Goal: Task Accomplishment & Management: Use online tool/utility

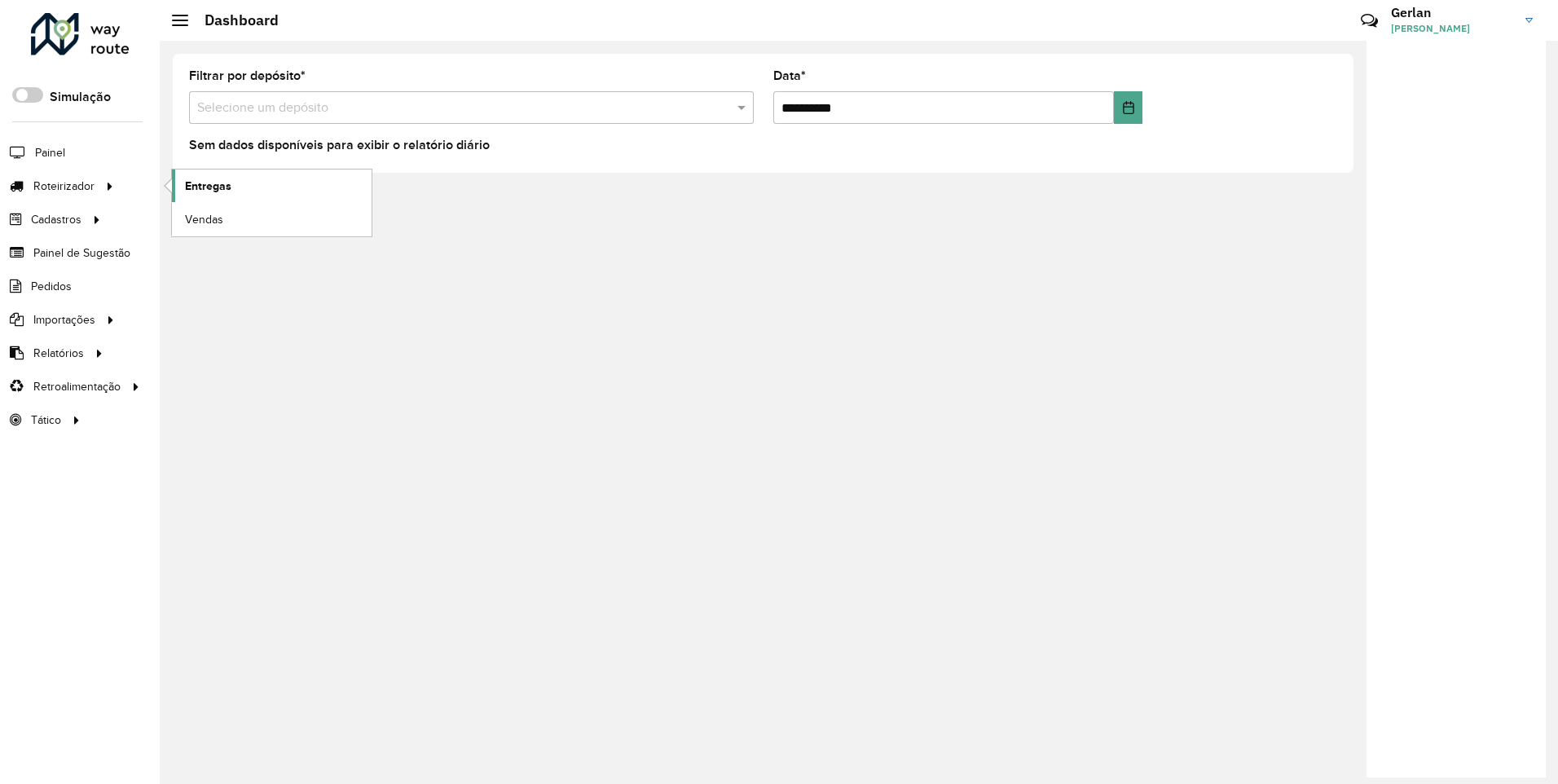
click at [200, 182] on span "Entregas" at bounding box center [208, 186] width 46 height 17
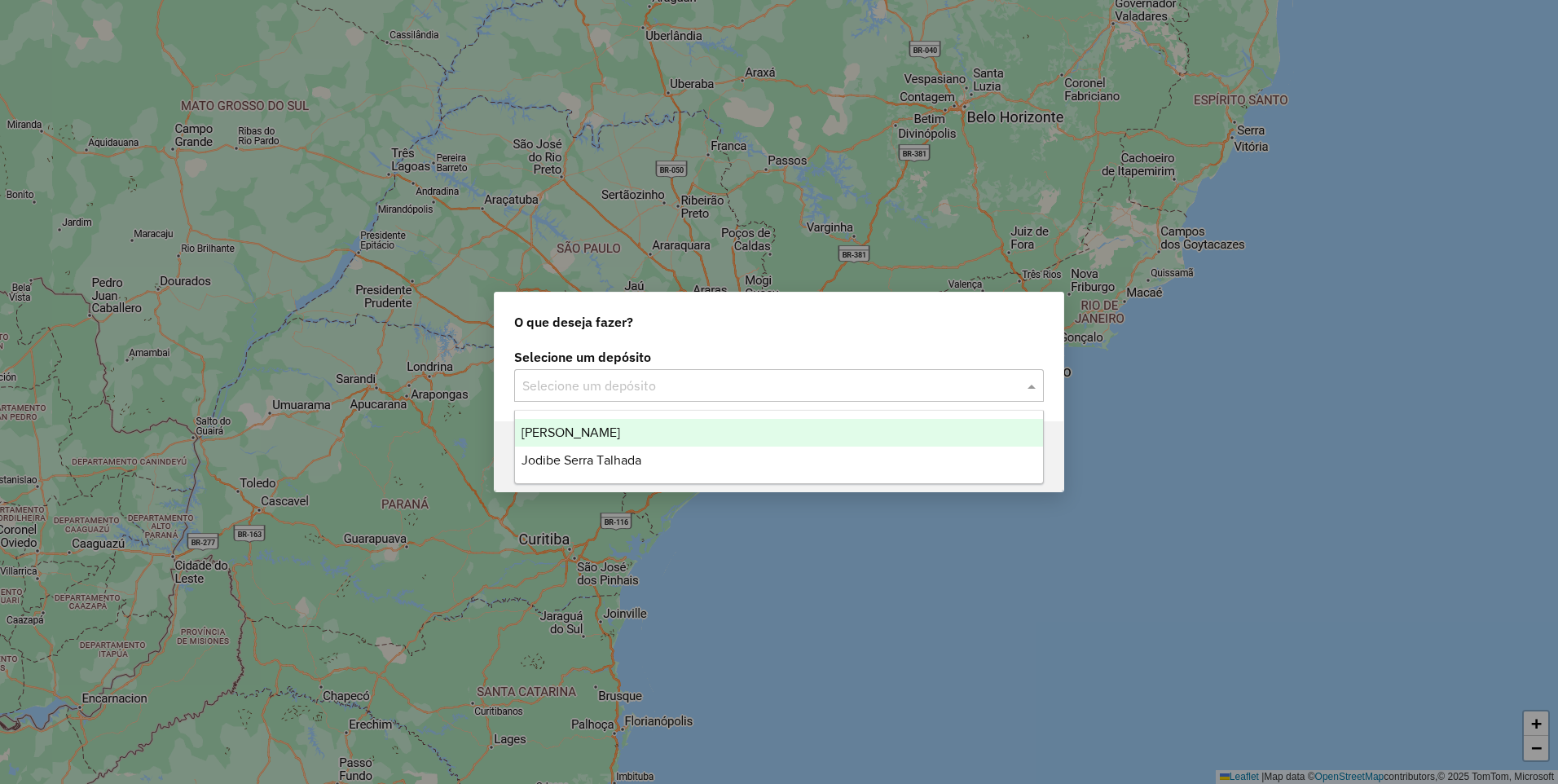
click at [833, 393] on input "text" at bounding box center [763, 386] width 481 height 19
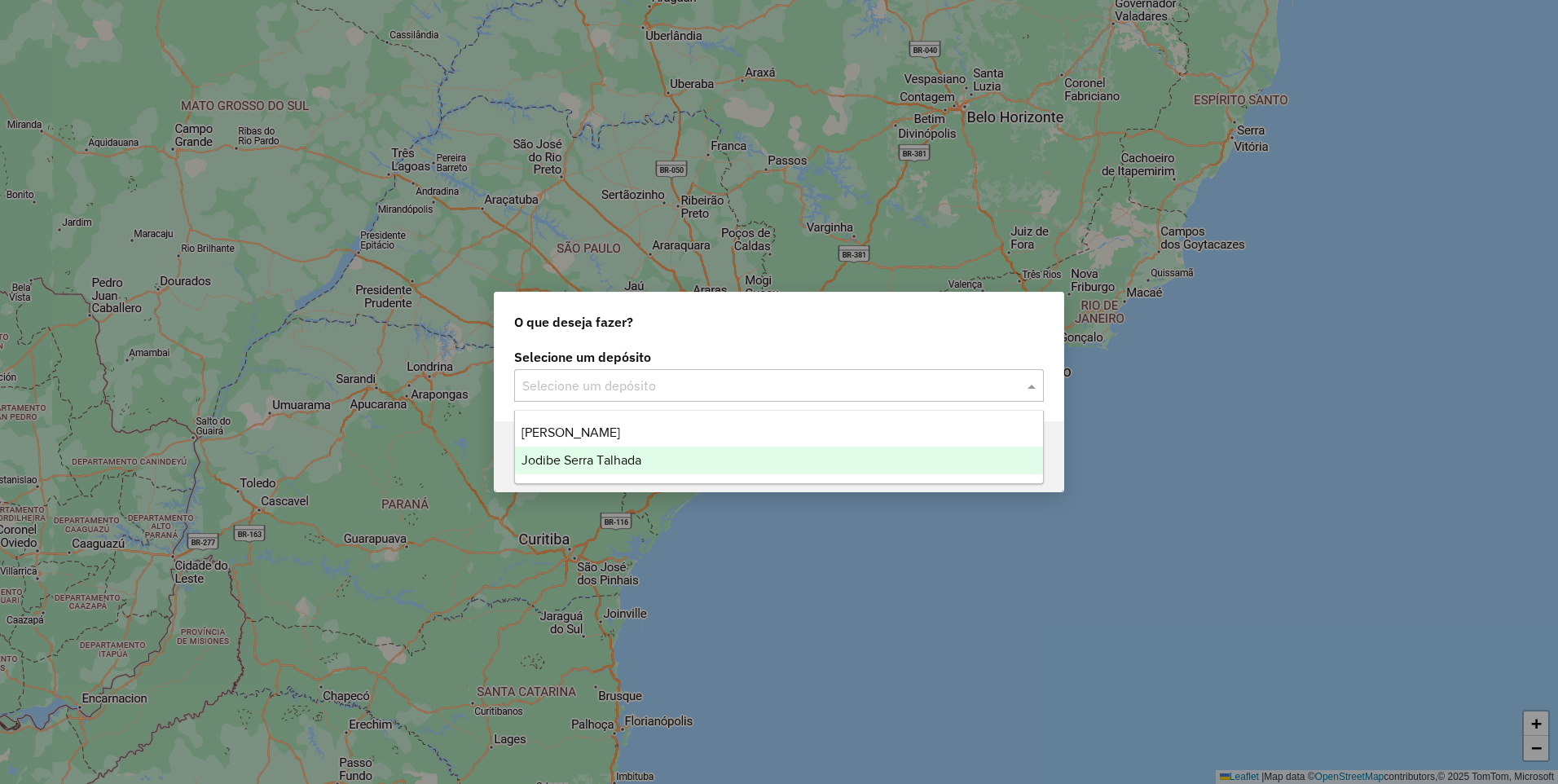
click at [624, 463] on span "Jodibe Serra Talhada" at bounding box center [582, 460] width 120 height 14
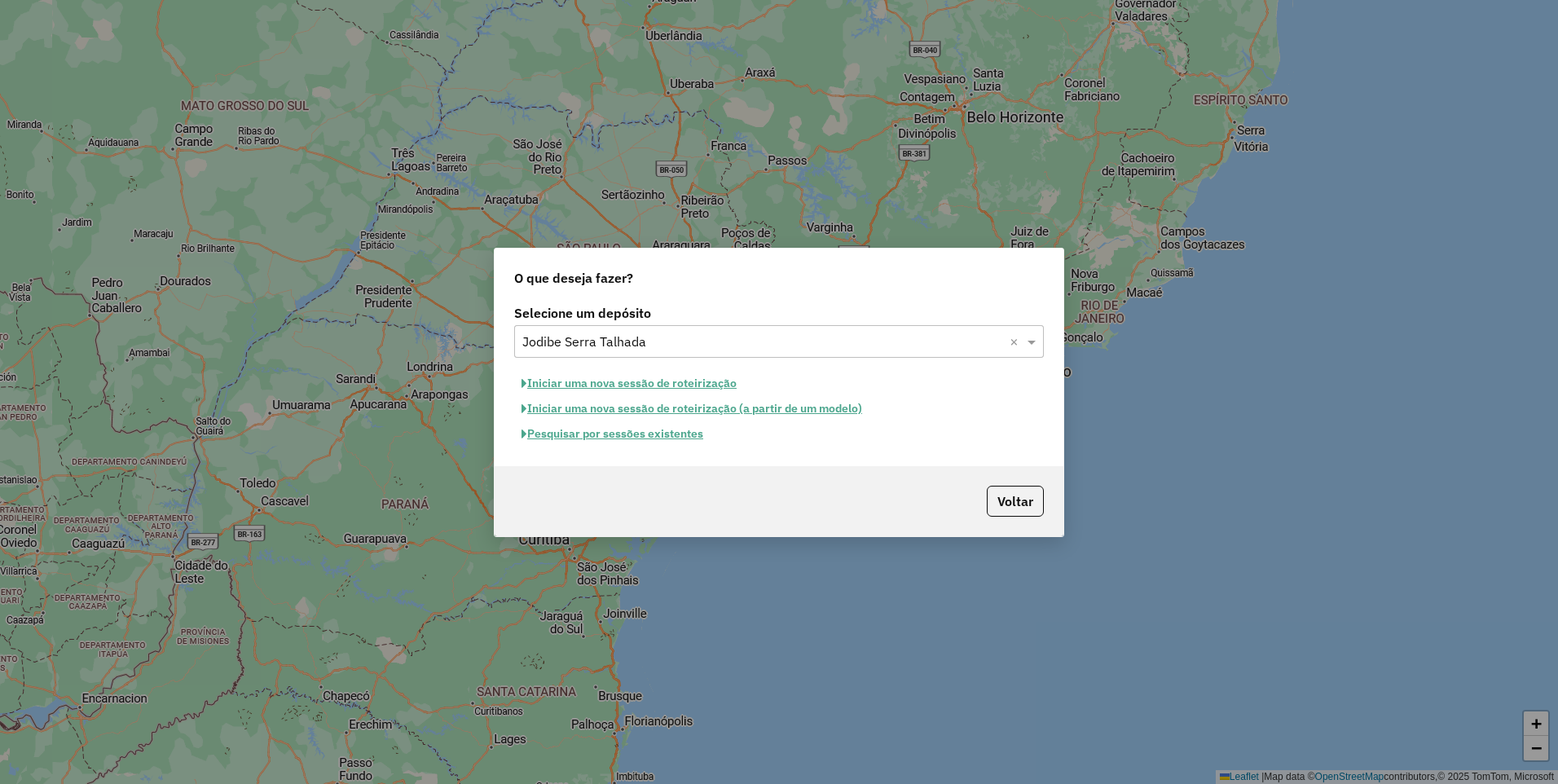
click at [631, 436] on button "Pesquisar por sessões existentes" at bounding box center [612, 434] width 197 height 25
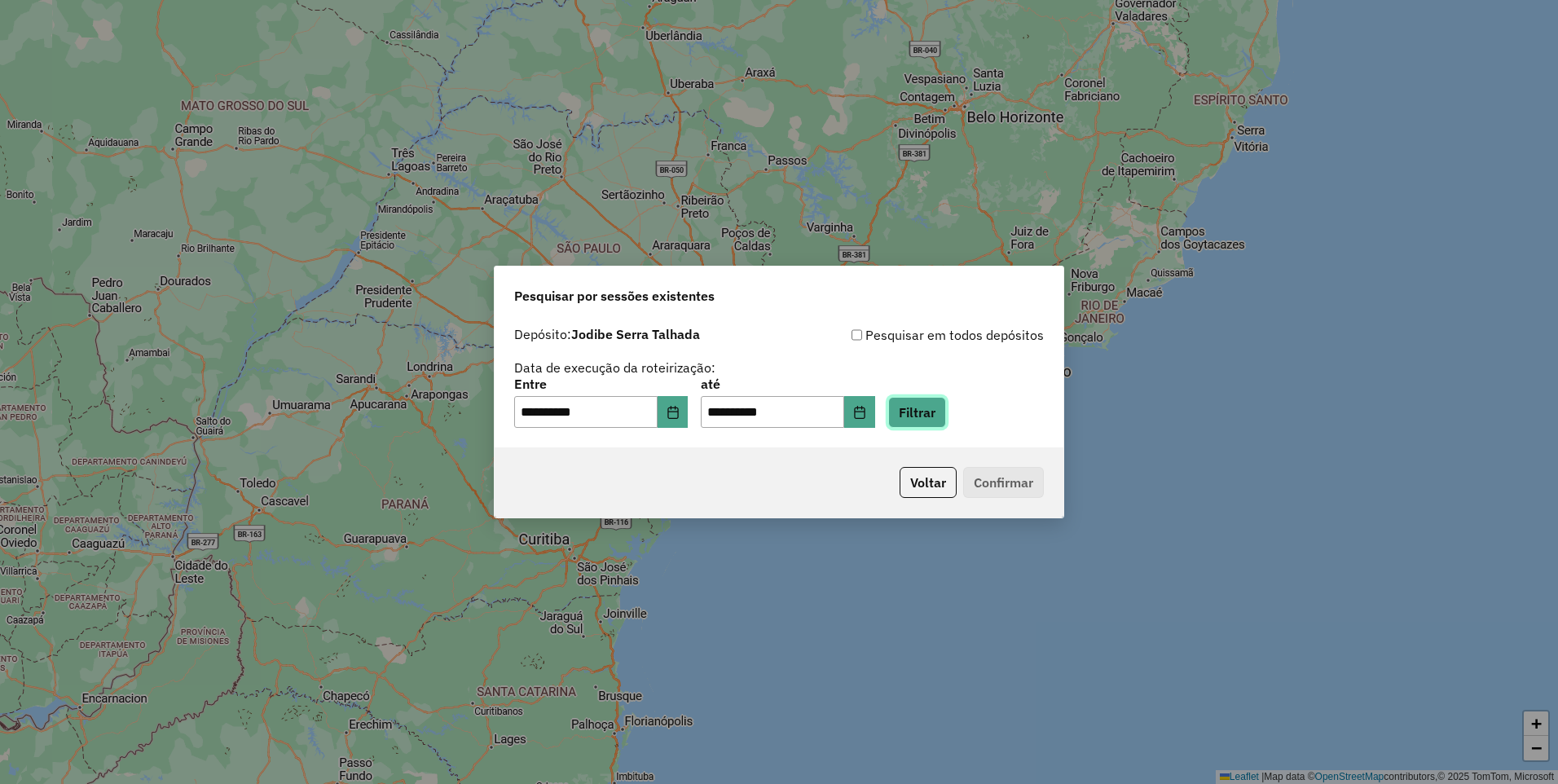
click at [939, 412] on button "Filtrar" at bounding box center [917, 412] width 58 height 31
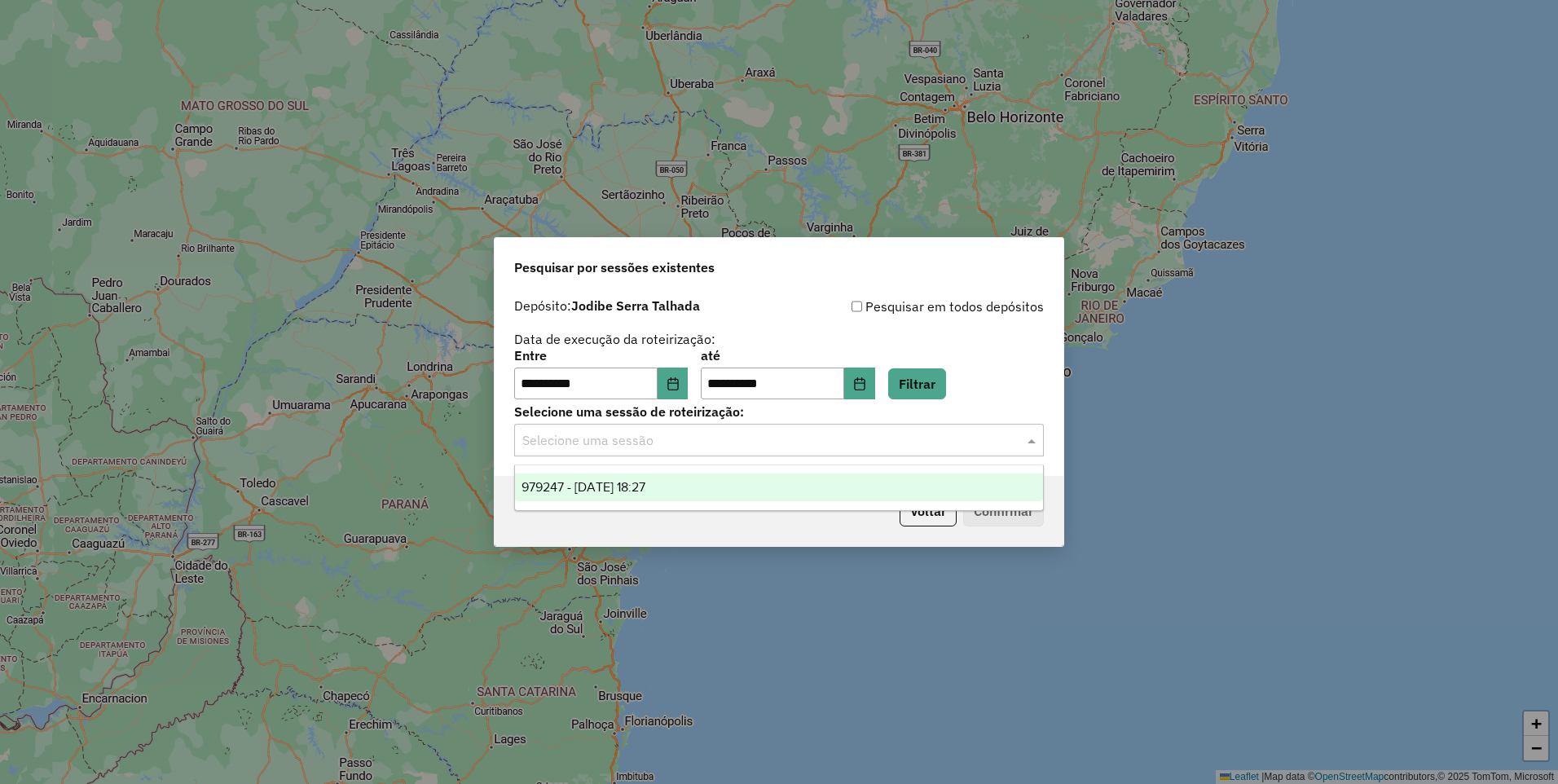
click at [1031, 441] on span at bounding box center [1034, 440] width 20 height 19
click at [646, 487] on span "979247 - 14/08/2025 18:27" at bounding box center [583, 487] width 124 height 14
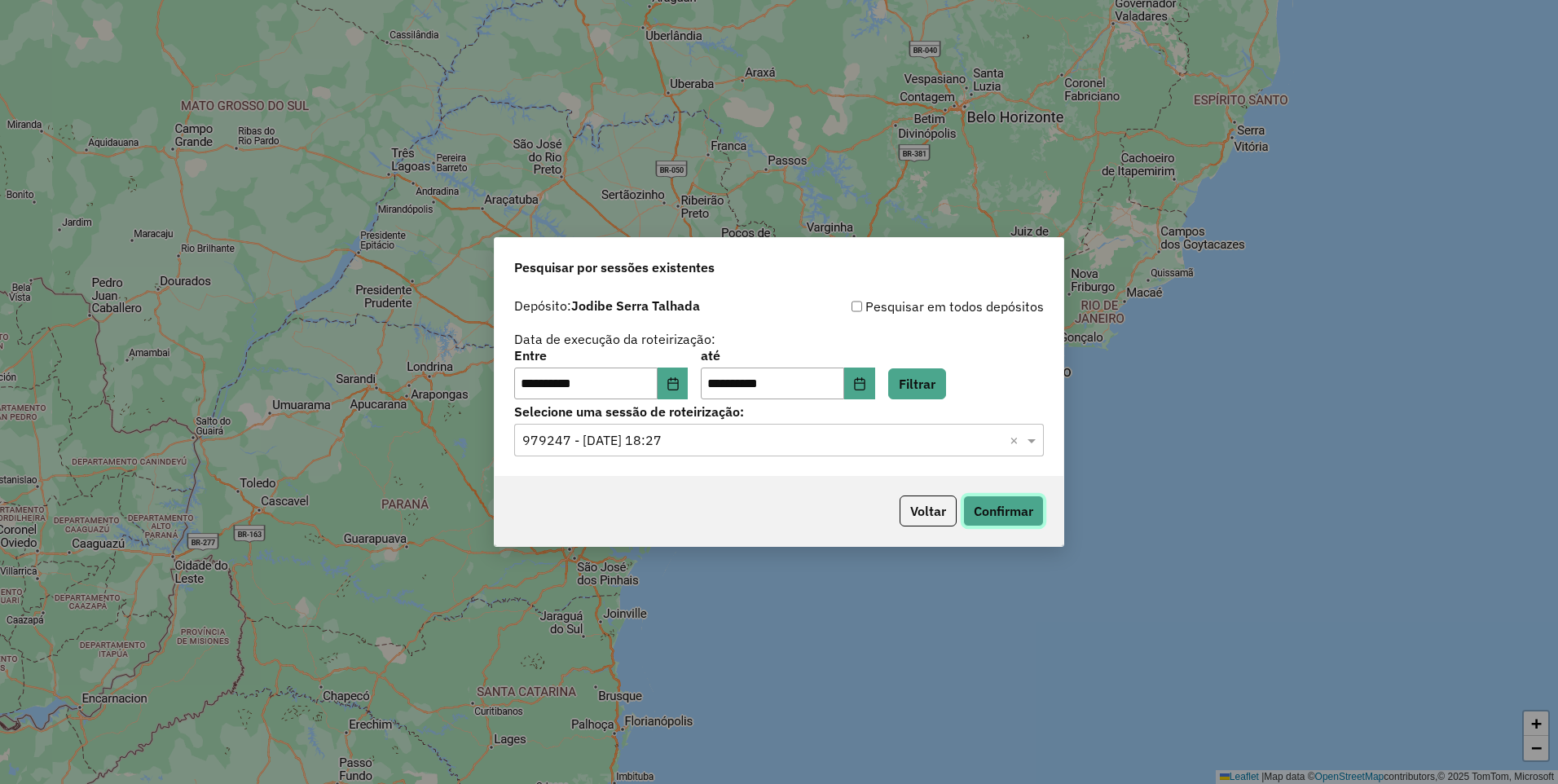
click at [993, 505] on button "Confirmar" at bounding box center [1004, 511] width 81 height 31
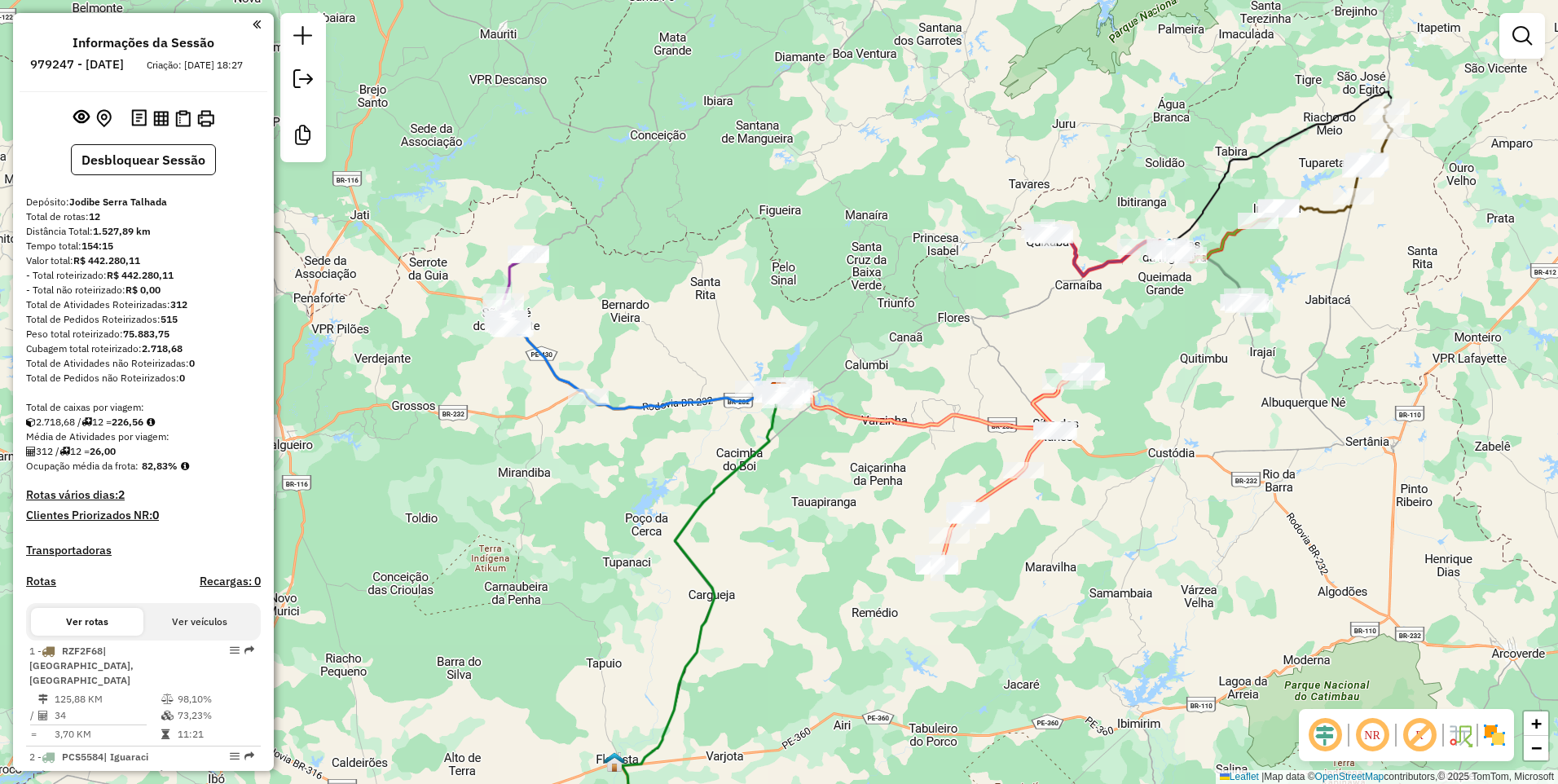
click at [664, 335] on div "Janela de atendimento Grade de atendimento Capacidade Transportadoras Veículos …" at bounding box center [779, 392] width 1558 height 784
drag, startPoint x: 719, startPoint y: 212, endPoint x: 988, endPoint y: 187, distance: 270.2
click at [988, 187] on div "Janela de atendimento Grade de atendimento Capacidade Transportadoras Veículos …" at bounding box center [779, 392] width 1558 height 784
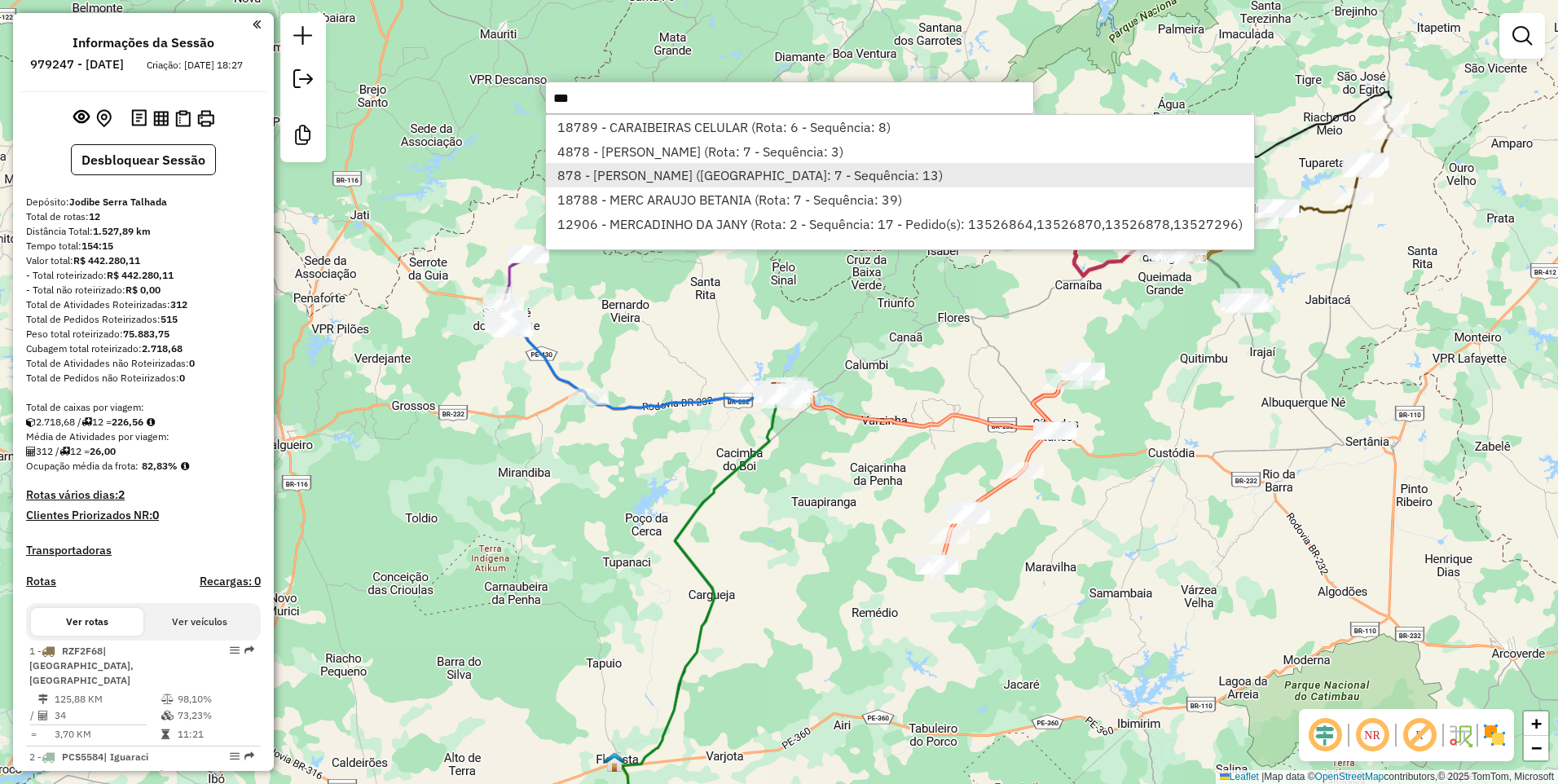
type input "***"
click at [710, 169] on li "878 - MERCADINHO SANTOS (Rota: 7 - Sequência: 13)" at bounding box center [900, 175] width 707 height 24
select select "**********"
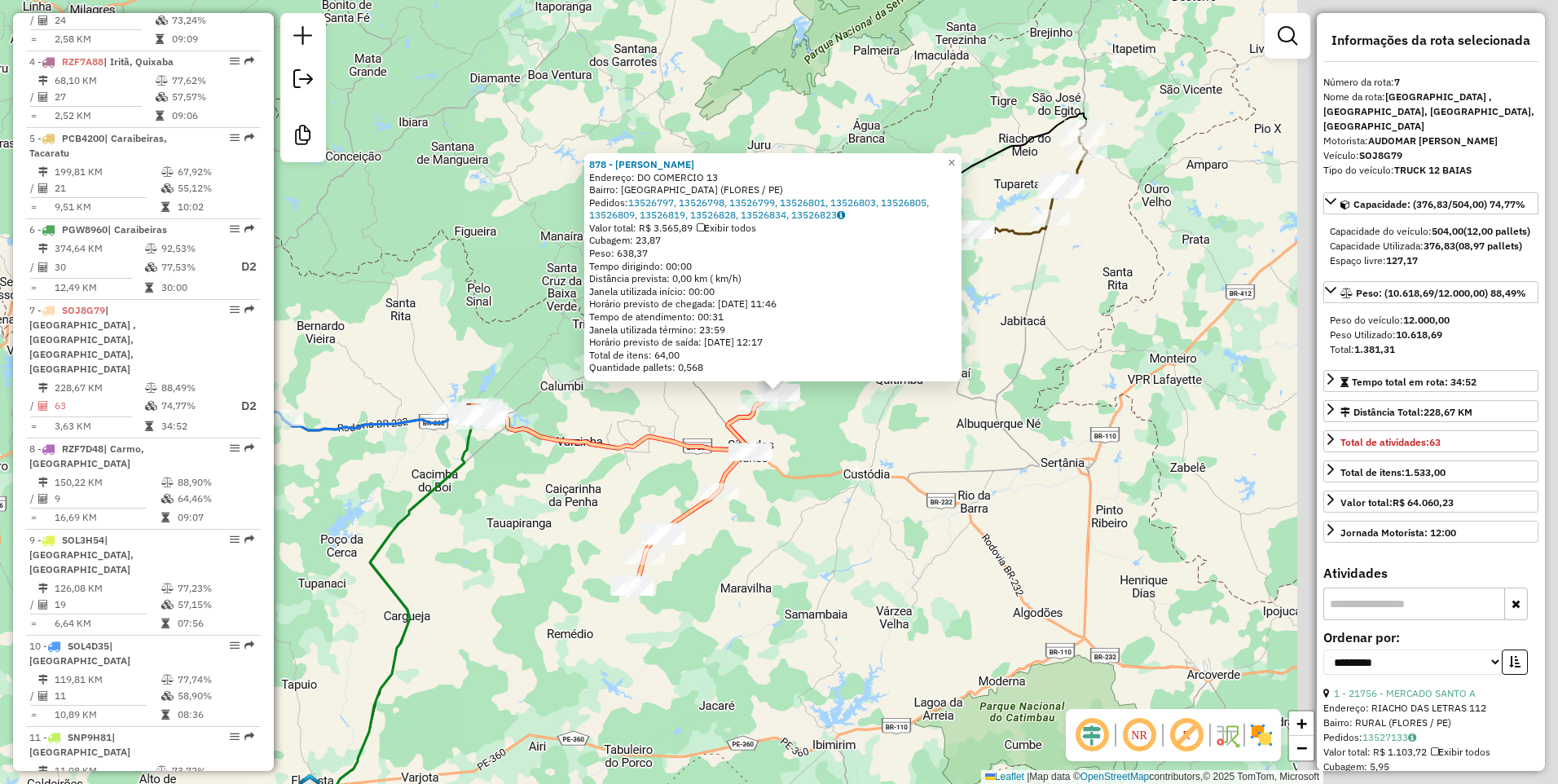
scroll to position [955, 0]
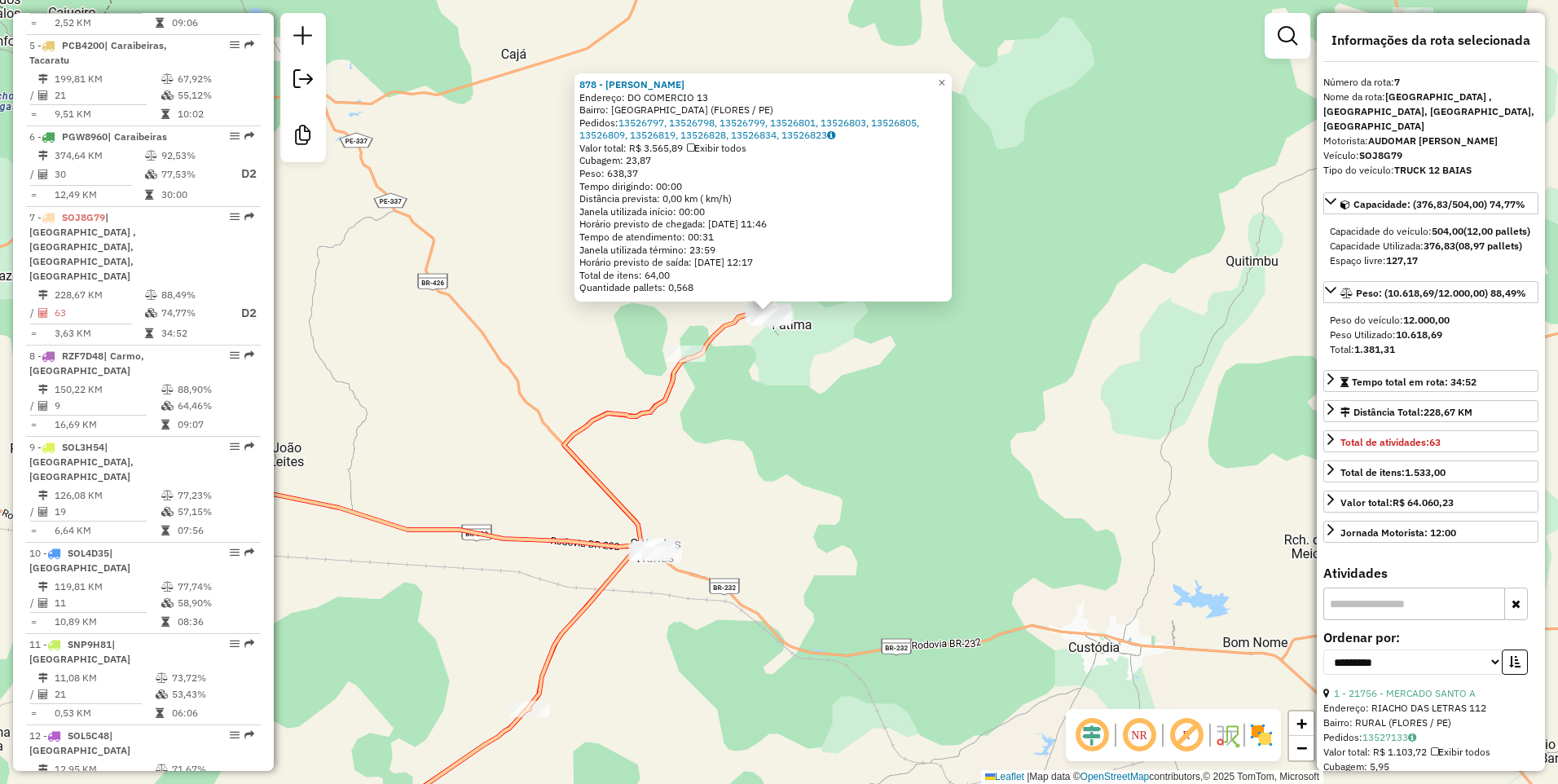
drag, startPoint x: 483, startPoint y: 195, endPoint x: 760, endPoint y: 432, distance: 364.6
click at [760, 432] on div "878 - MERCADINHO SANTOS Endereço: DO COMERCIO 13 Bairro: VILA FATIMA (FLORES / …" at bounding box center [779, 392] width 1558 height 784
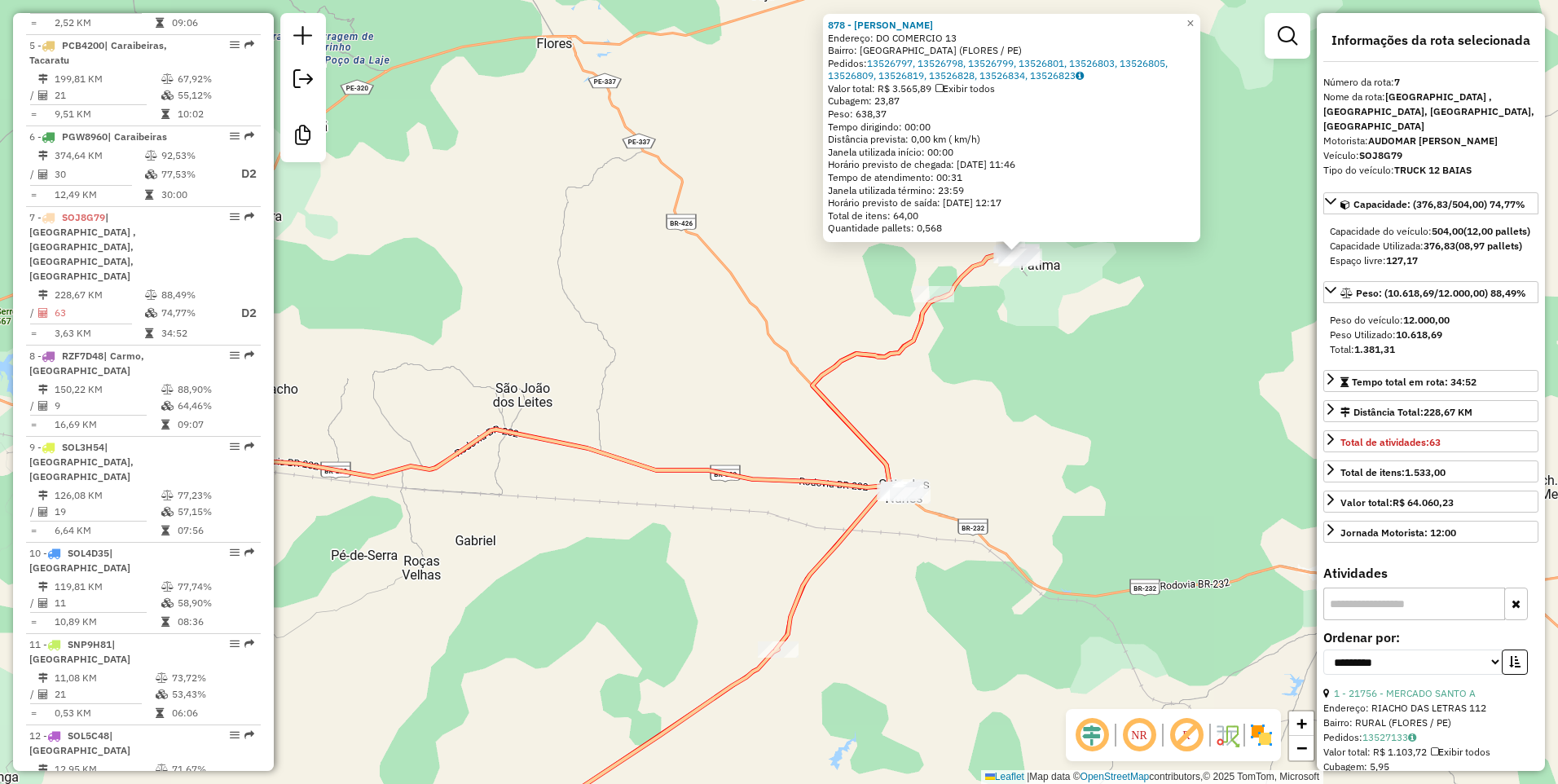
drag, startPoint x: 799, startPoint y: 517, endPoint x: 1047, endPoint y: 457, distance: 255.2
click at [1047, 458] on div "878 - MERCADINHO SANTOS Endereço: DO COMERCIO 13 Bairro: VILA FATIMA (FLORES / …" at bounding box center [779, 392] width 1558 height 784
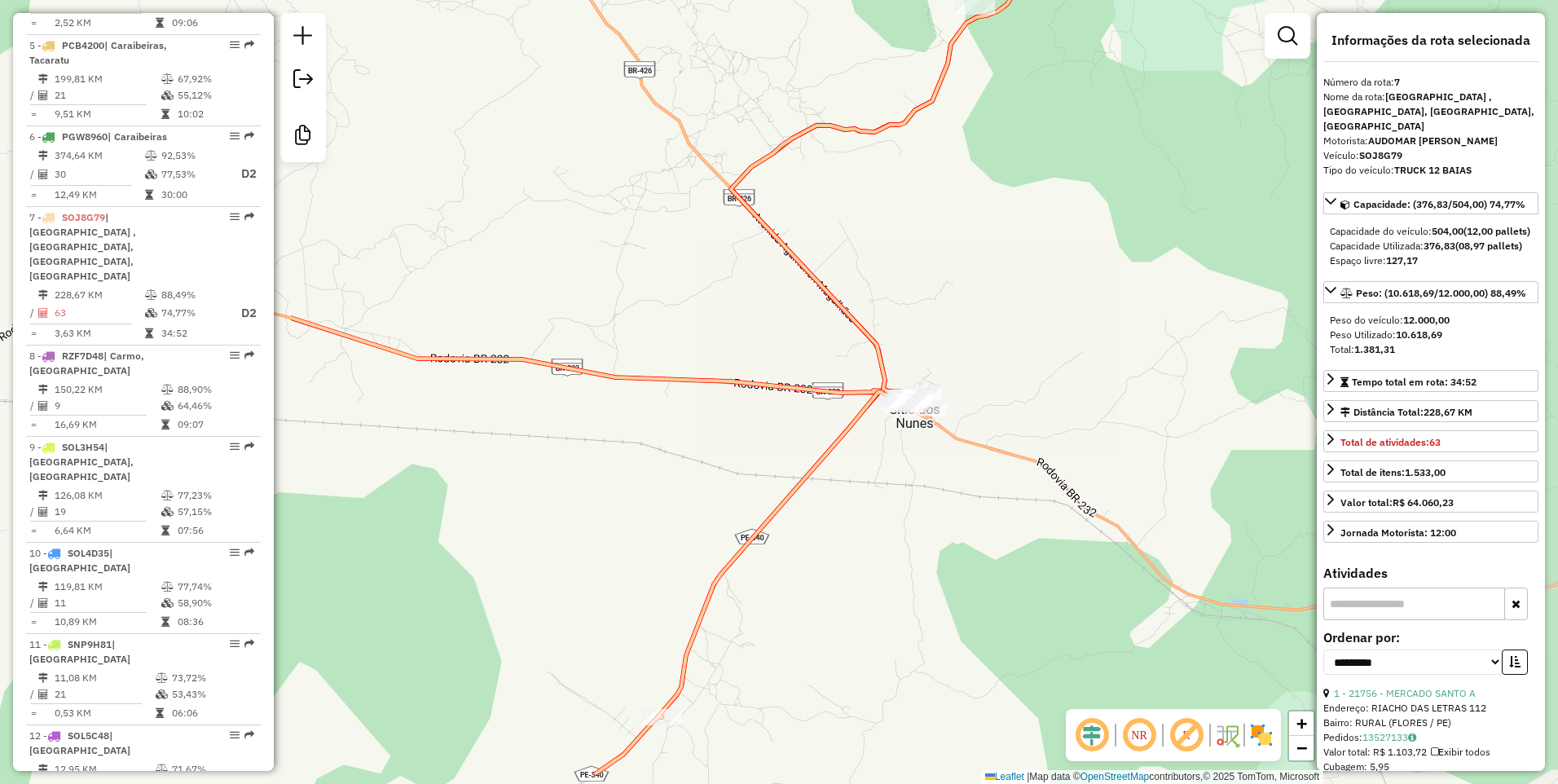
drag, startPoint x: 602, startPoint y: 455, endPoint x: 1048, endPoint y: 366, distance: 454.8
click at [1048, 366] on div "878 - MERCADINHO SANTOS Endereço: DO COMERCIO 13 Bairro: VILA FATIMA (FLORES / …" at bounding box center [779, 392] width 1558 height 784
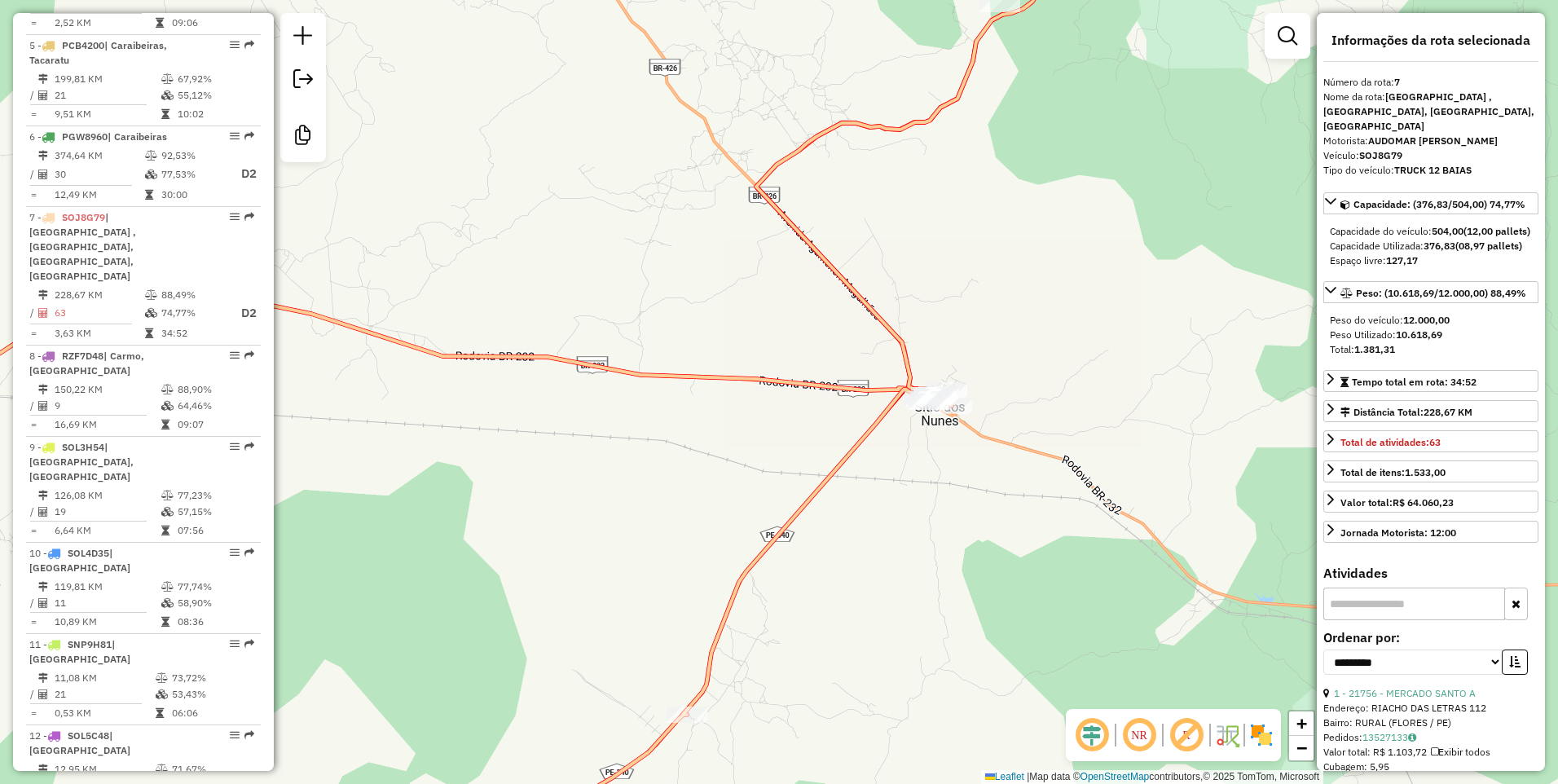
drag, startPoint x: 912, startPoint y: 607, endPoint x: 937, endPoint y: 605, distance: 25.1
click at [937, 605] on div "878 - MERCADINHO SANTOS Endereço: DO COMERCIO 13 Bairro: VILA FATIMA (FLORES / …" at bounding box center [779, 392] width 1558 height 784
